Goal: Use online tool/utility: Utilize a website feature to perform a specific function

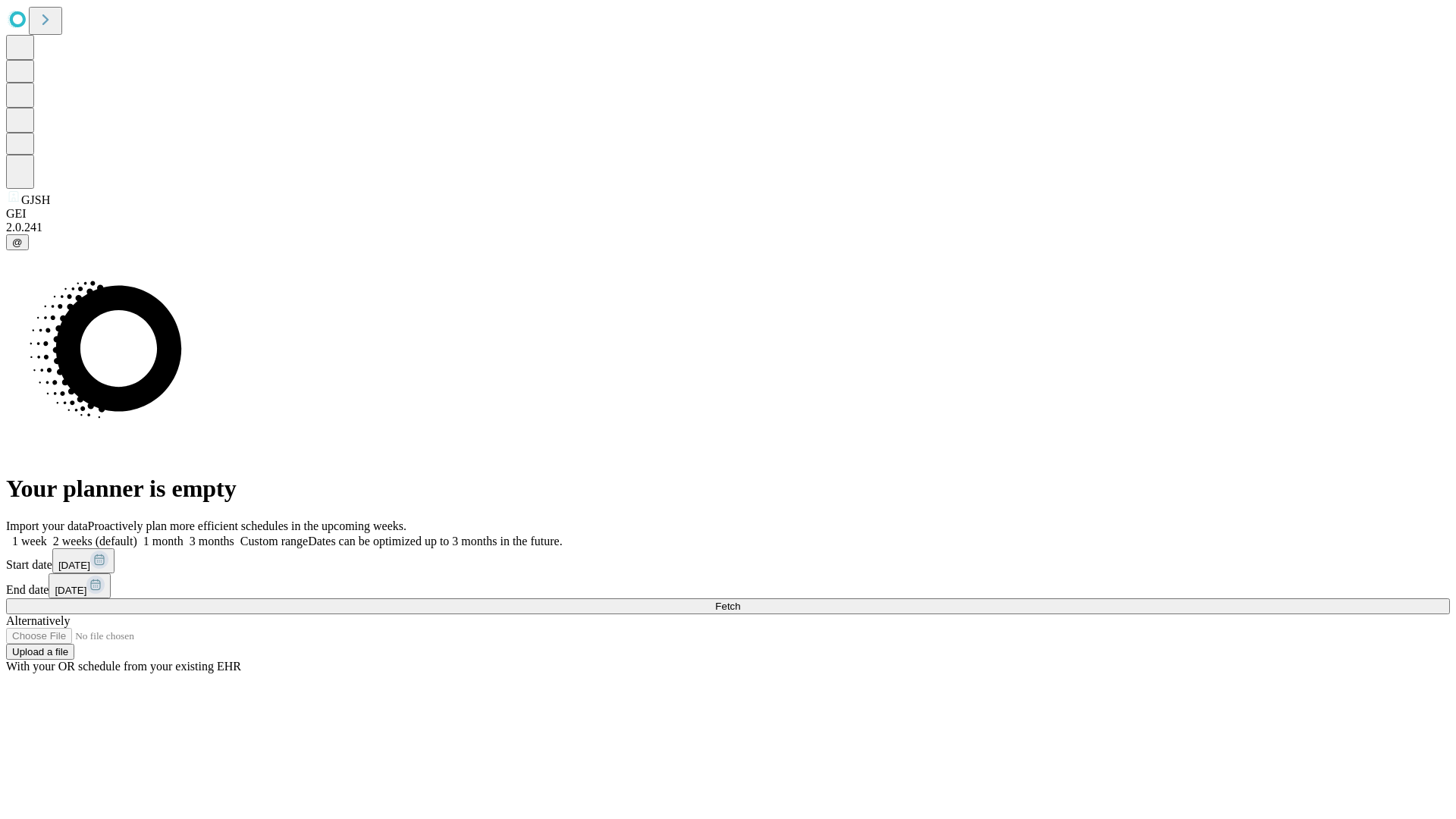
click at [740, 601] on span "Fetch" at bounding box center [728, 606] width 25 height 11
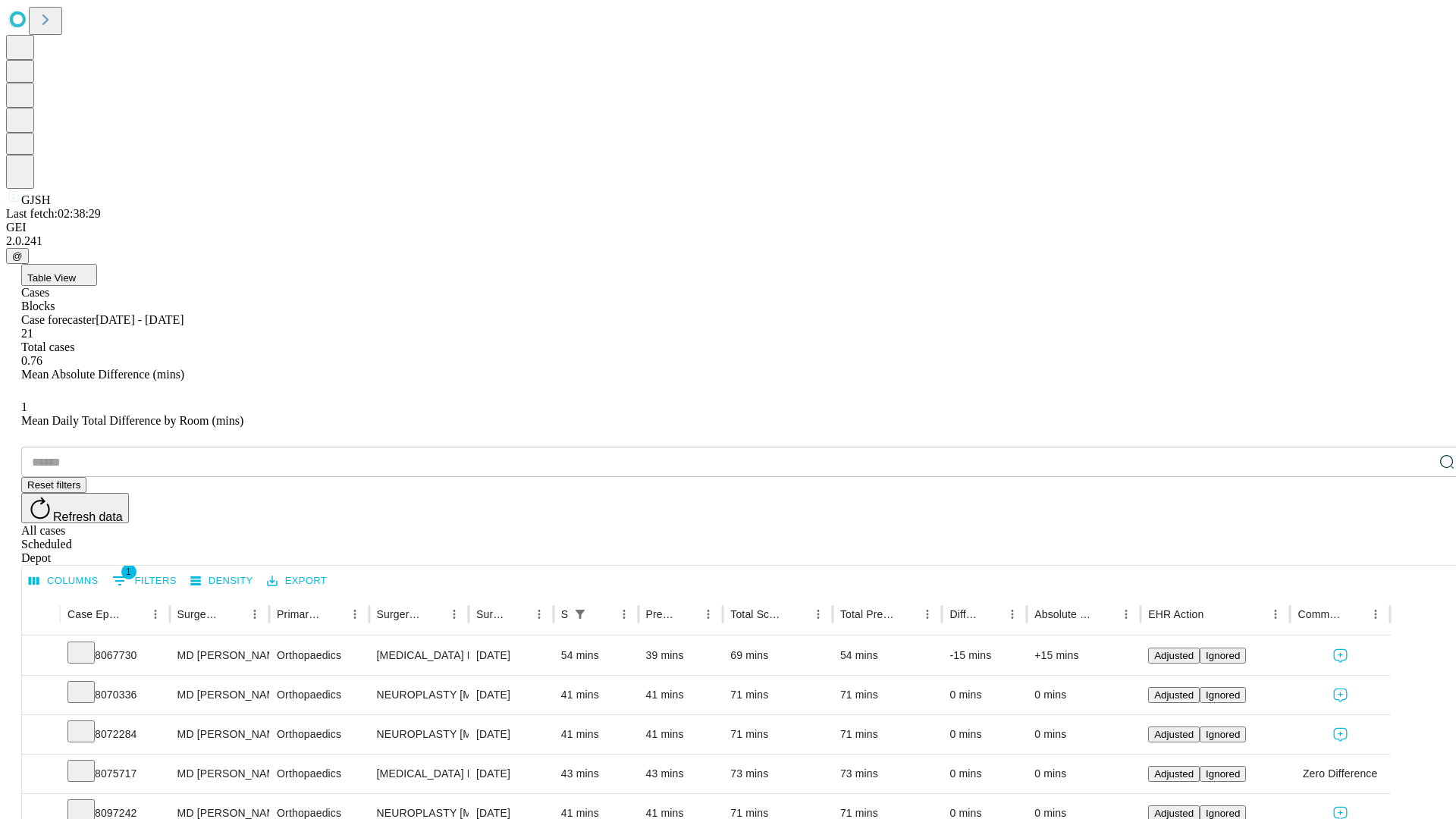
click at [76, 272] on span "Table View" at bounding box center [51, 278] width 48 height 11
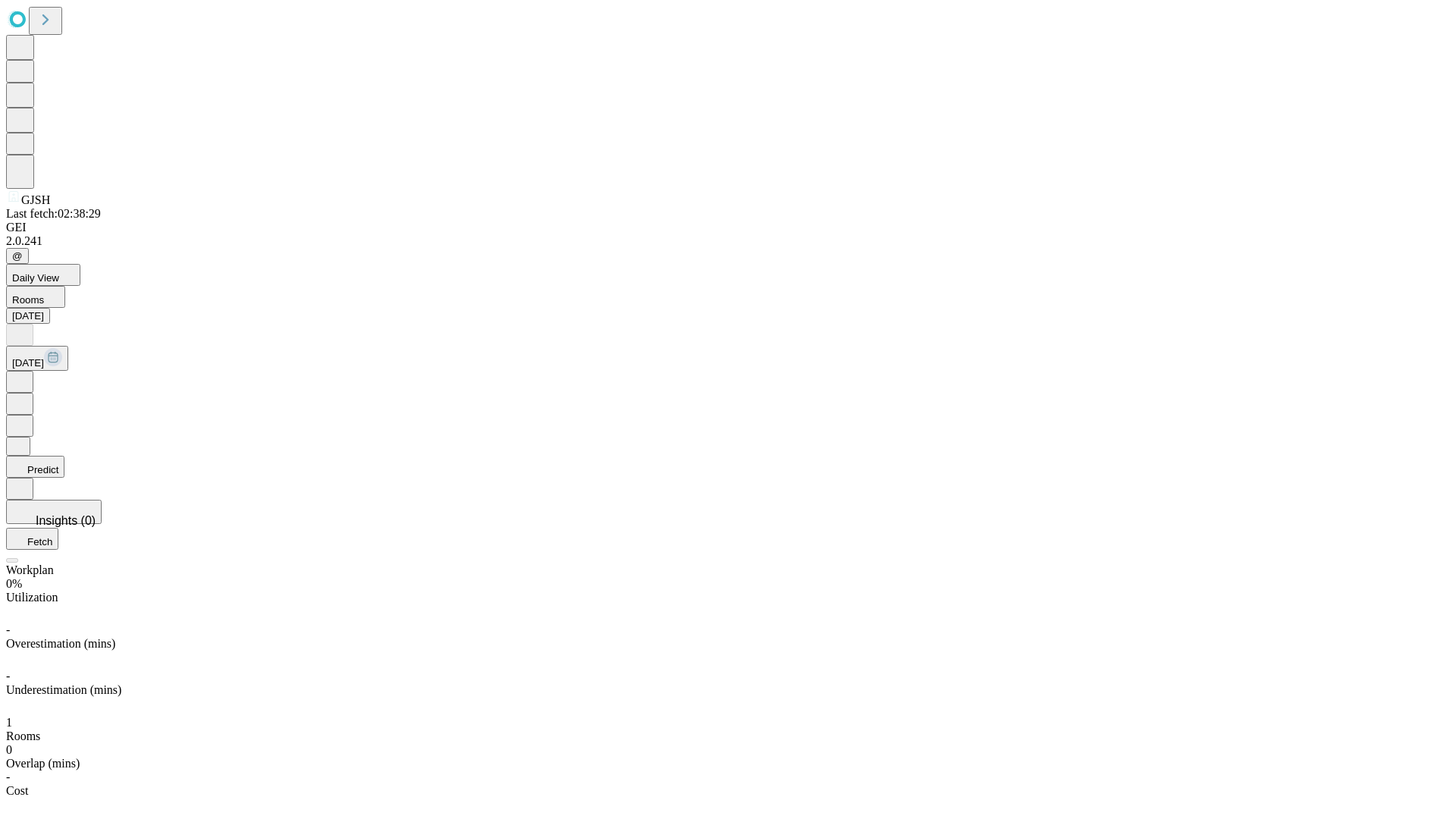
click at [64, 455] on button "Predict" at bounding box center [35, 466] width 59 height 22
